Goal: Find specific page/section: Find specific page/section

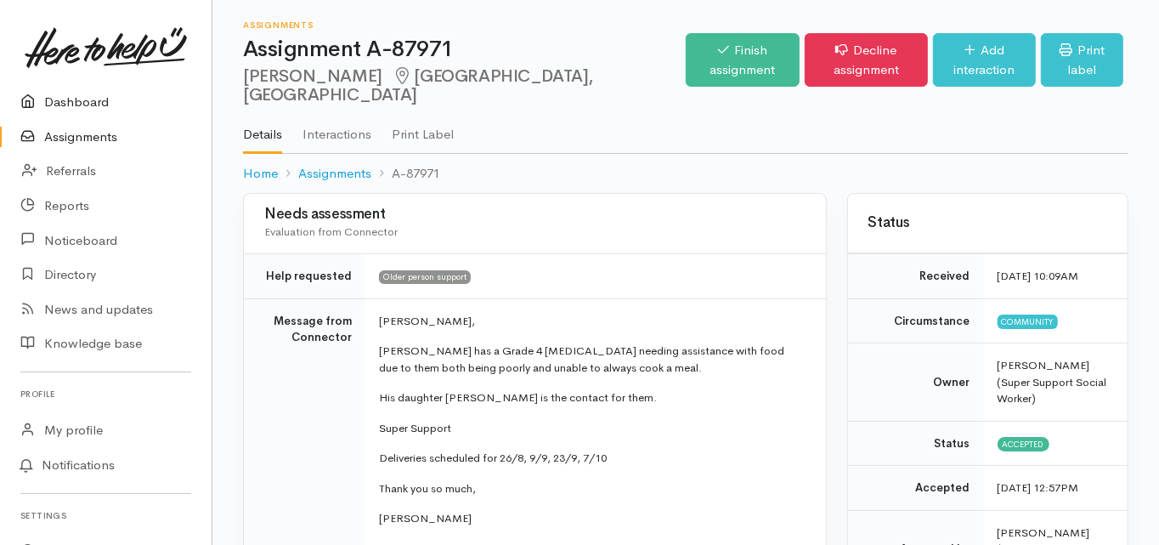
click at [96, 103] on link "Dashboard" at bounding box center [106, 102] width 212 height 35
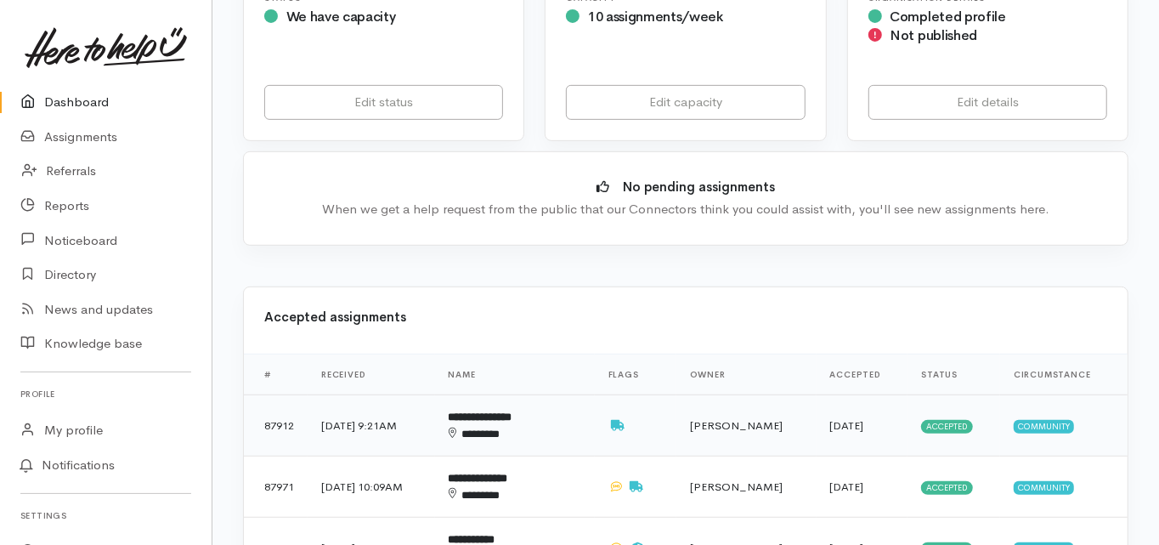
scroll to position [476, 0]
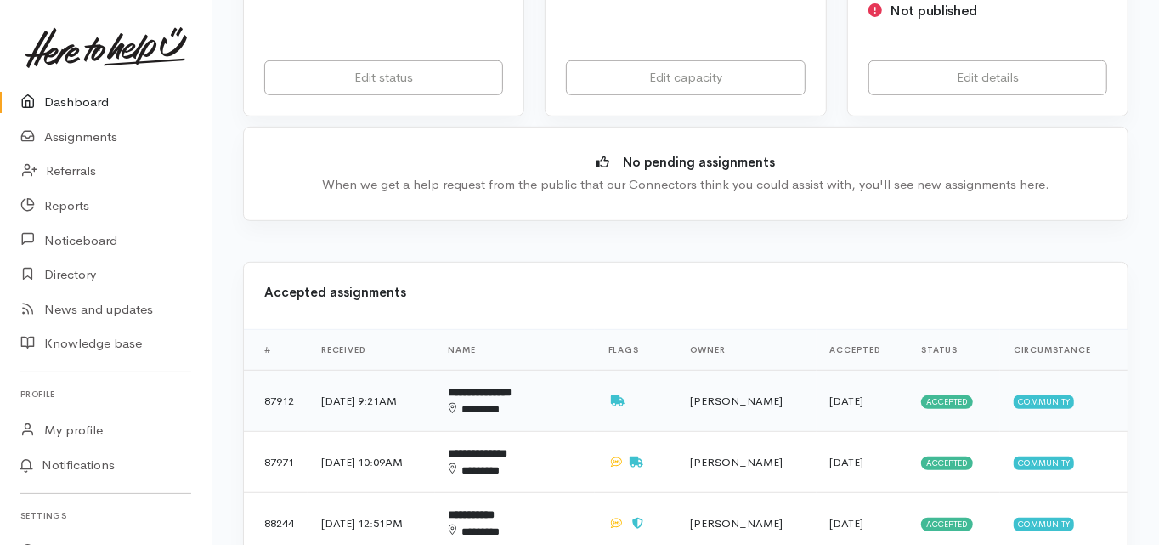
click at [513, 387] on b "**********" at bounding box center [481, 392] width 64 height 11
